Goal: Use online tool/utility: Utilize a website feature to perform a specific function

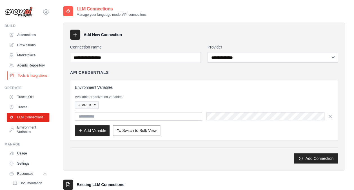
click at [25, 80] on link "Tools & Integrations" at bounding box center [28, 75] width 43 height 9
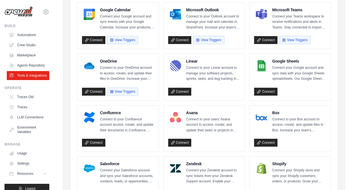
scroll to position [121, 0]
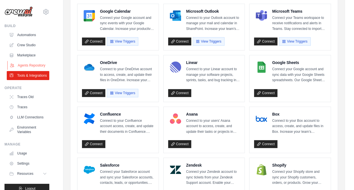
click at [25, 69] on link "Agents Repository" at bounding box center [28, 65] width 43 height 9
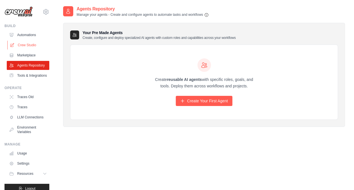
click at [28, 44] on link "Crew Studio" at bounding box center [28, 45] width 43 height 9
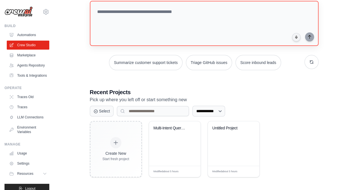
scroll to position [37, 0]
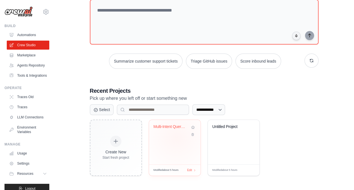
click at [176, 137] on div "Multi-Intent Query Router" at bounding box center [175, 142] width 52 height 44
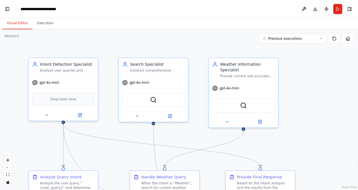
scroll to position [15787, 0]
click at [337, 12] on button "Run" at bounding box center [337, 9] width 9 height 10
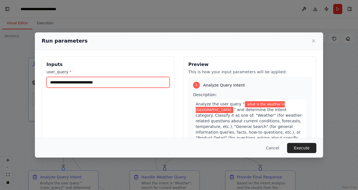
drag, startPoint x: 108, startPoint y: 84, endPoint x: 49, endPoint y: 83, distance: 58.6
click at [49, 83] on input "**********" at bounding box center [107, 82] width 123 height 11
type input "**********"
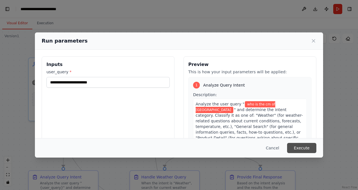
click at [290, 147] on button "Execute" at bounding box center [301, 148] width 29 height 10
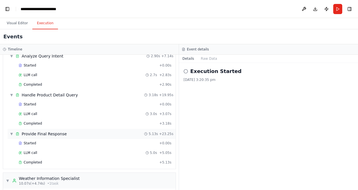
scroll to position [26, 0]
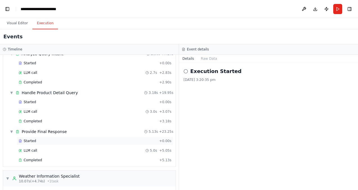
click at [31, 139] on span "Started" at bounding box center [30, 140] width 12 height 5
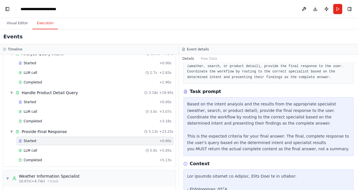
scroll to position [42, 0]
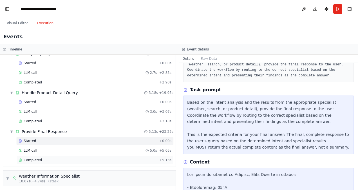
click at [37, 156] on div "Completed + 5.13s" at bounding box center [95, 160] width 157 height 8
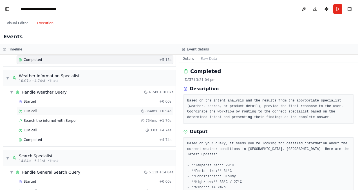
scroll to position [126, 0]
click at [33, 137] on span "Completed" at bounding box center [33, 139] width 18 height 5
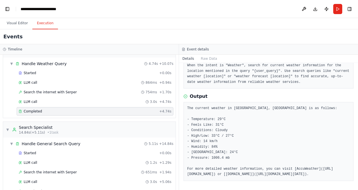
scroll to position [164, 0]
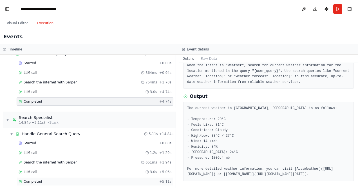
click at [32, 179] on span "Completed" at bounding box center [33, 181] width 18 height 5
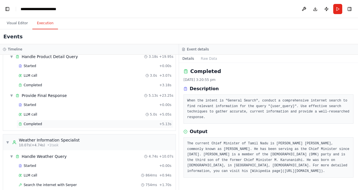
scroll to position [60, 0]
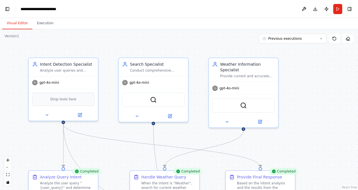
click at [20, 25] on button "Visual Editor" at bounding box center [17, 23] width 30 height 12
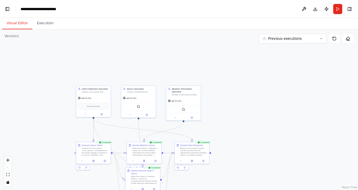
click at [162, 177] on circle "Edge from 078fe8cf-a809-40fa-9bed-533f0eeaaccb to 842f4819-5426-479f-a088-2d42f…" at bounding box center [163, 177] width 3 height 3
click at [167, 153] on icon "Edge from fd67533a-87b0-4d9e-8a57-cfde7ed61f62 to 842f4819-5426-479f-a088-2d42f…" at bounding box center [168, 153] width 10 height 0
click at [168, 152] on icon at bounding box center [168, 152] width 2 height 3
click at [185, 182] on button "1" at bounding box center [179, 180] width 22 height 10
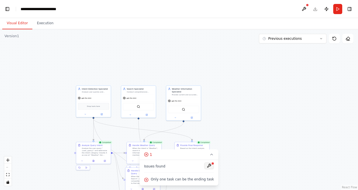
click at [207, 165] on button at bounding box center [209, 165] width 10 height 7
click at [207, 165] on div at bounding box center [209, 166] width 10 height 8
click at [250, 144] on div ".deletable-edge-delete-btn { width: 20px; height: 20px; border: 0px solid #ffff…" at bounding box center [179, 109] width 358 height 160
click at [207, 166] on div at bounding box center [209, 166] width 10 height 8
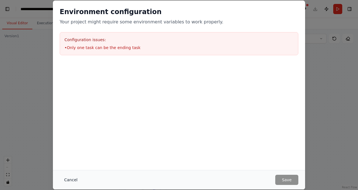
click at [69, 178] on button "Cancel" at bounding box center [71, 180] width 22 height 10
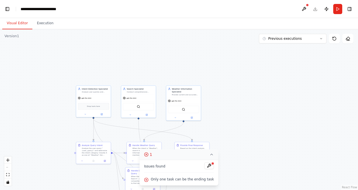
click at [209, 157] on icon at bounding box center [211, 154] width 5 height 5
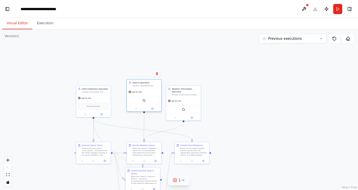
drag, startPoint x: 138, startPoint y: 100, endPoint x: 142, endPoint y: 95, distance: 7.2
click at [142, 95] on div "gpt-4o-mini SerperDevTool" at bounding box center [144, 99] width 35 height 23
drag, startPoint x: 142, startPoint y: 96, endPoint x: 136, endPoint y: 97, distance: 5.8
click at [136, 97] on div "gpt-4o-mini SerperDevTool" at bounding box center [138, 102] width 35 height 23
drag, startPoint x: 142, startPoint y: 149, endPoint x: 142, endPoint y: 145, distance: 3.4
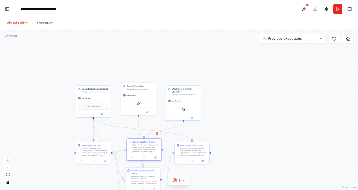
click at [142, 145] on div "When the intent is "Weather", search for current weather information for the lo…" at bounding box center [146, 148] width 27 height 9
click at [8, 160] on icon "zoom in" at bounding box center [7, 159] width 3 height 3
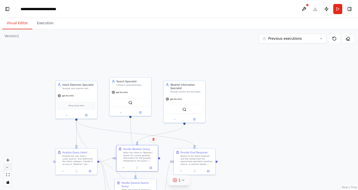
click at [8, 165] on button "zoom out" at bounding box center [7, 167] width 7 height 7
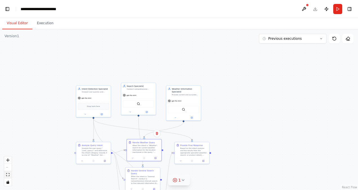
click at [8, 173] on icon "fit view" at bounding box center [7, 174] width 3 height 3
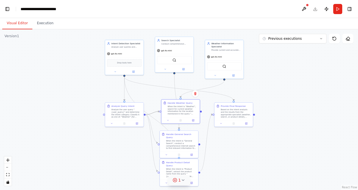
click at [155, 112] on icon "Edge from a30b307d-a1df-40ce-b134-4c90a633efd6 to fd67533a-87b0-4d9e-8a57-cfde7…" at bounding box center [153, 112] width 14 height 3
click at [151, 112] on icon at bounding box center [152, 112] width 3 height 3
click at [153, 112] on div ".deletable-edge-delete-btn { width: 20px; height: 20px; border: 0px solid #ffff…" at bounding box center [179, 109] width 358 height 160
click at [153, 129] on icon "Edge from a30b307d-a1df-40ce-b134-4c90a633efd6 to 078fe8cf-a809-40fa-9bed-533f0…" at bounding box center [152, 129] width 12 height 28
click at [151, 128] on icon at bounding box center [151, 128] width 1 height 1
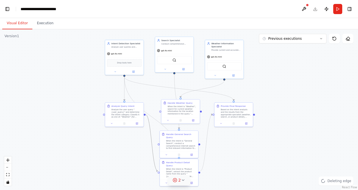
click at [151, 134] on icon "Edge from a30b307d-a1df-40ce-b134-4c90a633efd6 to 1ed5dc41-e66a-47ab-b3dc-3a2a1…" at bounding box center [152, 143] width 12 height 56
click at [152, 141] on icon at bounding box center [152, 142] width 3 height 3
click at [160, 172] on div "Handle Product Detail Query When the intent is "Product Detail", extract the pr…" at bounding box center [179, 168] width 39 height 21
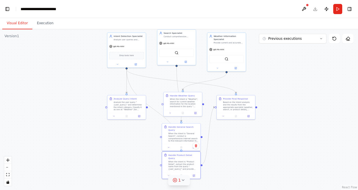
drag, startPoint x: 158, startPoint y: 172, endPoint x: 160, endPoint y: 164, distance: 8.5
click at [160, 164] on div ".deletable-edge-delete-btn { width: 20px; height: 20px; border: 0px solid #ffff…" at bounding box center [179, 109] width 358 height 160
drag, startPoint x: 160, startPoint y: 163, endPoint x: 148, endPoint y: 105, distance: 58.9
click at [148, 105] on div "Intent Detection Specialist Analyze user queries and accurately categorize them…" at bounding box center [190, 60] width 199 height 89
click at [157, 149] on icon "Edge from a30b307d-a1df-40ce-b134-4c90a633efd6 to 1ed5dc41-e66a-47ab-b3dc-3a2a1…" at bounding box center [154, 134] width 12 height 56
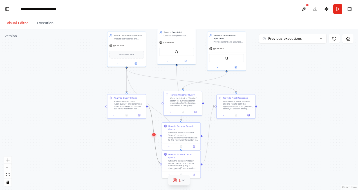
click at [153, 133] on icon at bounding box center [154, 134] width 3 height 3
click at [161, 163] on div ".deletable-edge-delete-btn { width: 20px; height: 20px; border: 0px solid #ffff…" at bounding box center [179, 109] width 358 height 160
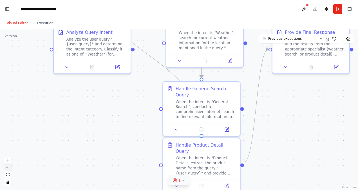
click at [9, 169] on button "zoom out" at bounding box center [7, 167] width 7 height 7
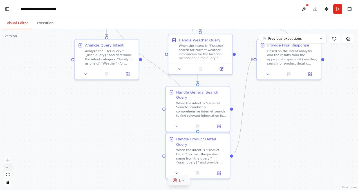
click at [6, 167] on button "zoom out" at bounding box center [7, 167] width 7 height 7
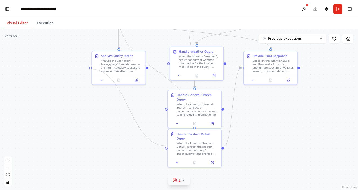
drag, startPoint x: 166, startPoint y: 145, endPoint x: 91, endPoint y: 69, distance: 107.1
click at [91, 69] on div ".deletable-edge-delete-btn { width: 20px; height: 20px; border: 0px solid #ffff…" at bounding box center [179, 109] width 358 height 160
drag, startPoint x: 91, startPoint y: 67, endPoint x: 168, endPoint y: 146, distance: 110.7
click at [168, 66] on div "Intent Detection Specialist Analyze user queries and accurately categorize them…" at bounding box center [208, 4] width 276 height 124
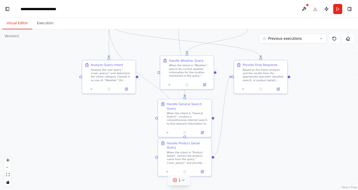
drag, startPoint x: 148, startPoint y: 68, endPoint x: 133, endPoint y: 76, distance: 17.4
click at [133, 76] on div ".deletable-edge-delete-btn { width: 20px; height: 20px; border: 0px solid #ffff…" at bounding box center [179, 109] width 358 height 160
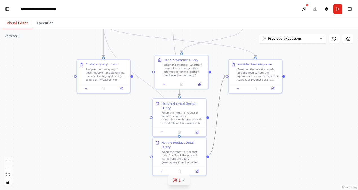
click at [216, 124] on icon "Edge from 1ed5dc41-e66a-47ab-b3dc-3a2a1b2d9675 to 842f4819-5426-479f-a088-2d42f…" at bounding box center [217, 115] width 17 height 78
click at [217, 116] on icon at bounding box center [217, 115] width 3 height 4
click at [217, 116] on div ".deletable-edge-delete-btn { width: 20px; height: 20px; border: 0px solid #ffff…" at bounding box center [179, 109] width 358 height 160
drag, startPoint x: 131, startPoint y: 76, endPoint x: 228, endPoint y: 74, distance: 96.3
click at [228, 74] on div "Intent Detection Specialist Analyze user queries and accurately categorize them…" at bounding box center [193, 13] width 276 height 124
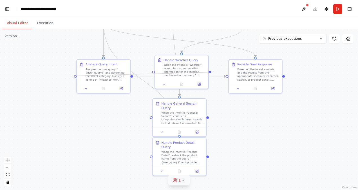
drag, startPoint x: 210, startPoint y: 71, endPoint x: 76, endPoint y: 78, distance: 134.4
click at [76, 78] on div ".deletable-edge-delete-btn { width: 20px; height: 20px; border: 0px solid #ffff…" at bounding box center [179, 109] width 358 height 160
click at [209, 117] on div ".deletable-edge-delete-btn { width: 20px; height: 20px; border: 0px solid #ffff…" at bounding box center [179, 109] width 358 height 160
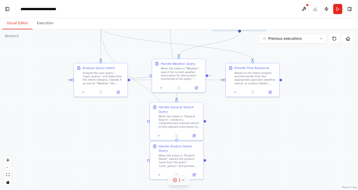
drag, startPoint x: 209, startPoint y: 116, endPoint x: 205, endPoint y: 119, distance: 4.6
click at [205, 119] on div ".deletable-edge-delete-btn { width: 20px; height: 20px; border: 0px solid #ffff…" at bounding box center [179, 109] width 358 height 160
drag, startPoint x: 204, startPoint y: 117, endPoint x: 71, endPoint y: 81, distance: 137.5
click at [71, 81] on div ".deletable-edge-delete-btn { width: 20px; height: 20px; border: 0px solid #ffff…" at bounding box center [179, 109] width 358 height 160
drag, startPoint x: 205, startPoint y: 157, endPoint x: 71, endPoint y: 81, distance: 153.7
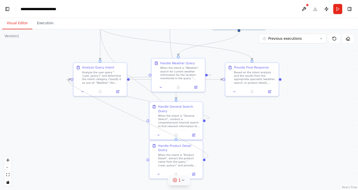
click at [71, 77] on div ".deletable-edge-delete-btn { width: 20px; height: 20px; border: 0px solid #ffff…" at bounding box center [189, 16] width 276 height 124
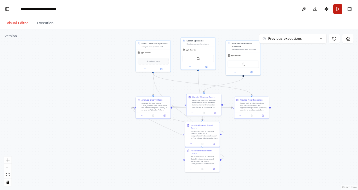
click at [335, 11] on button "Run" at bounding box center [337, 9] width 9 height 10
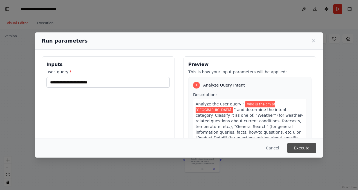
click at [298, 145] on button "Execute" at bounding box center [301, 148] width 29 height 10
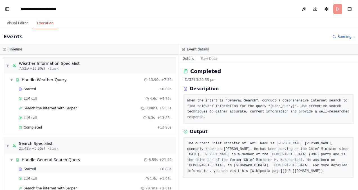
scroll to position [0, 0]
click at [29, 126] on span "Completed" at bounding box center [33, 127] width 18 height 5
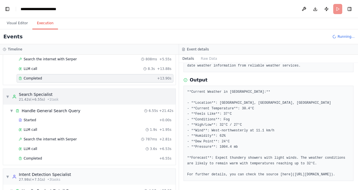
scroll to position [53, 0]
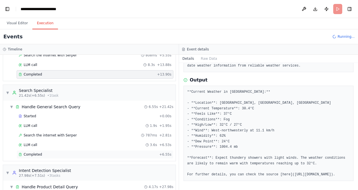
click at [30, 152] on span "Completed" at bounding box center [33, 154] width 18 height 5
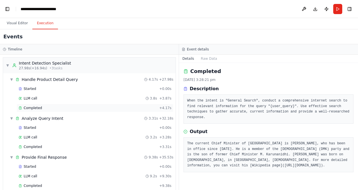
scroll to position [164, 0]
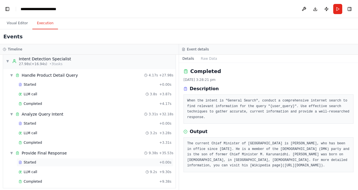
click at [30, 160] on span "Started" at bounding box center [30, 162] width 12 height 5
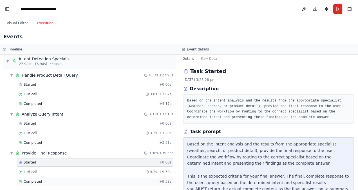
click at [33, 179] on span "Completed" at bounding box center [33, 181] width 18 height 5
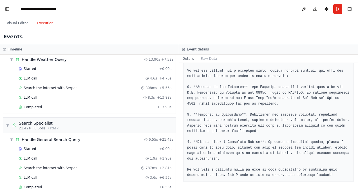
scroll to position [0, 0]
